Goal: Navigation & Orientation: Find specific page/section

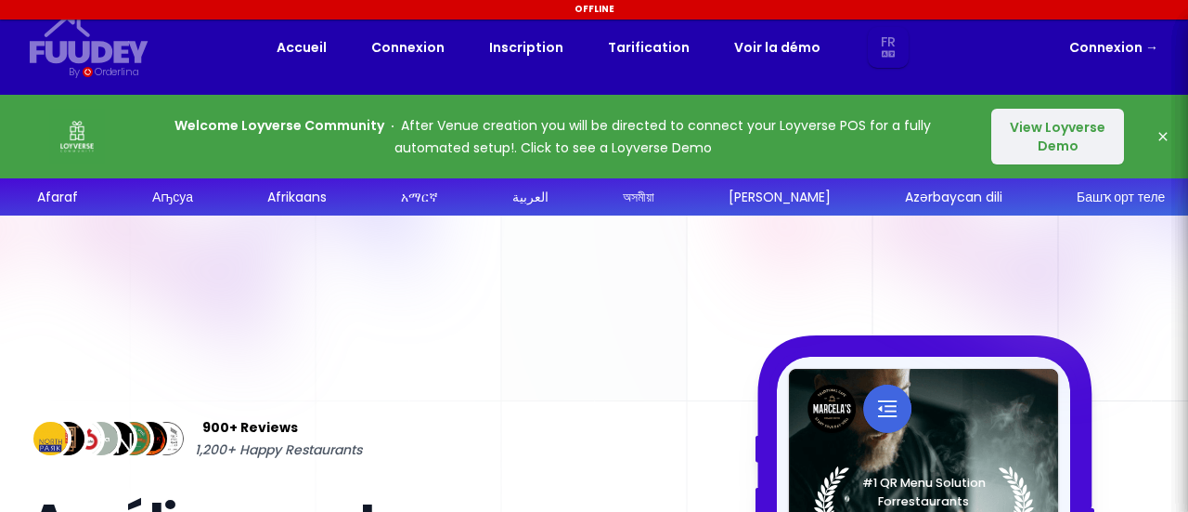
select select "fr"
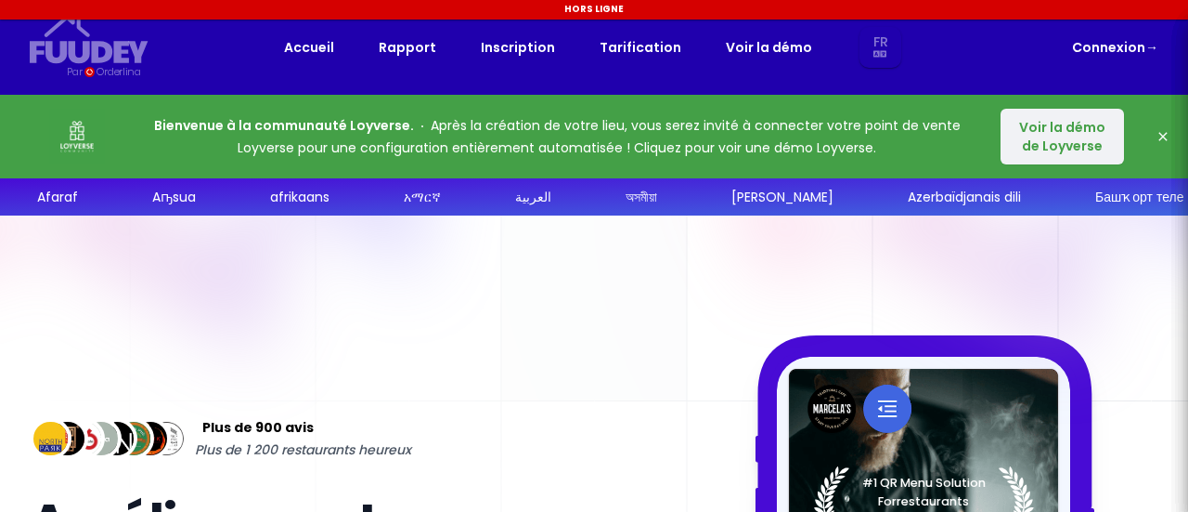
select select "fr"
drag, startPoint x: 704, startPoint y: 200, endPoint x: 688, endPoint y: 199, distance: 15.8
select select "fr"
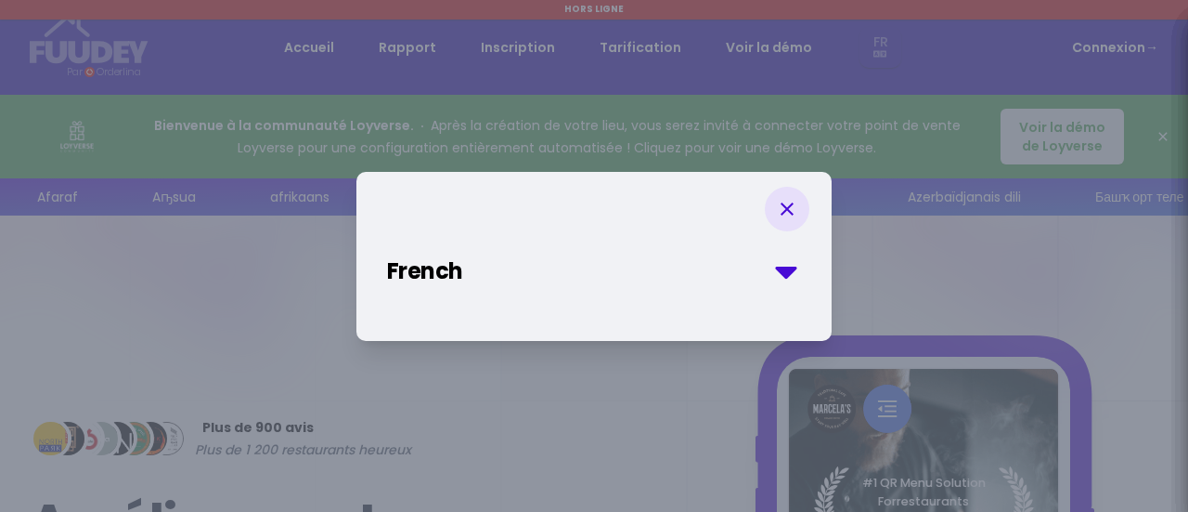
select select "fr"
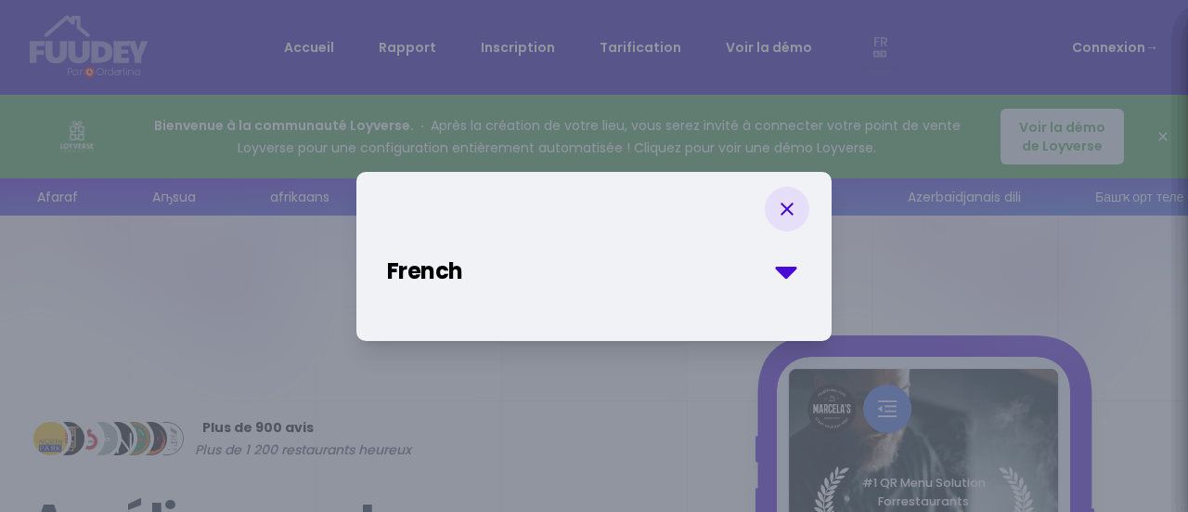
select select "fr"
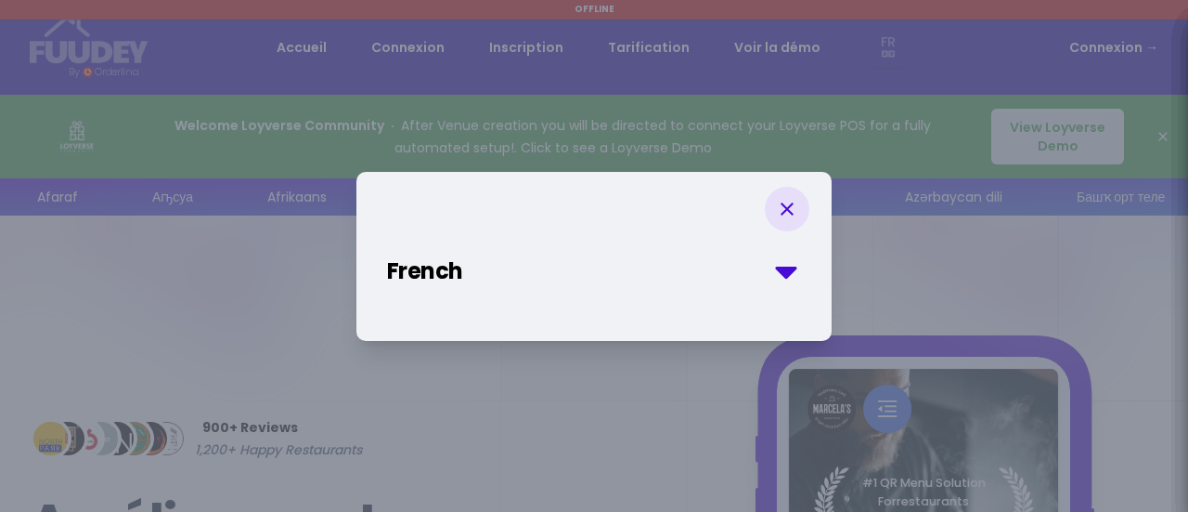
select select "fr"
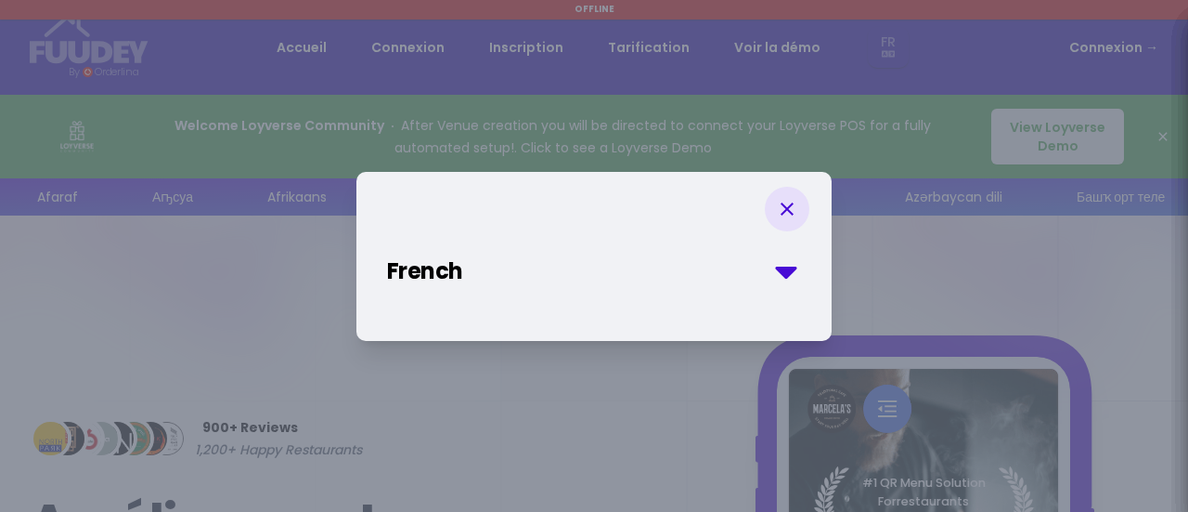
select select "fr"
click at [782, 276] on select "French English Afaraf Аҧсуа Afrikaans አማርኛ العربية অসমীয়া Aymar aru Azərbaycan…" at bounding box center [596, 270] width 418 height 33
click at [893, 230] on div "French English Afaraf Аҧсуа Afrikaans አማርኛ العربية অসমীয়া Aymar aru Azərbaycan…" at bounding box center [594, 256] width 1188 height 512
select select "fr"
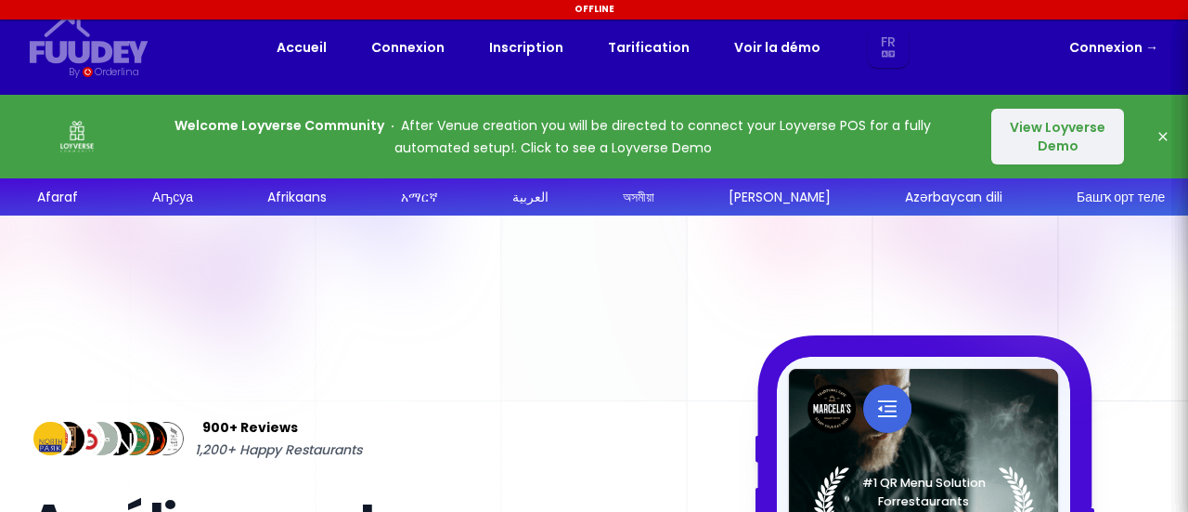
click at [877, 45] on select "Fr En Aa Ab Af Am Ar As Ay Az Ba Be Bg Bh Bi Bn Bo Br Ca Co Cs Cy Da De Dz El E…" at bounding box center [889, 48] width 34 height 42
click at [872, 27] on select "Fr En Aa Ab Af Am Ar As Ay Az Ba Be Bg Bh Bi Bn Bo Br Ca Co Cs Cy Da De Dz El E…" at bounding box center [889, 48] width 34 height 42
click at [1187, 65] on nav "Fuudey {/* Added fill="currentColor" here */} {/* This rectangle defines the ba…" at bounding box center [594, 47] width 1188 height 95
select select "fr"
